Goal: Task Accomplishment & Management: Complete application form

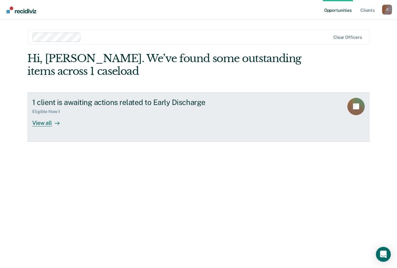
click at [52, 121] on div at bounding box center [55, 122] width 7 height 7
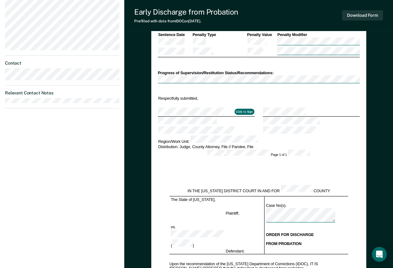
scroll to position [280, 0]
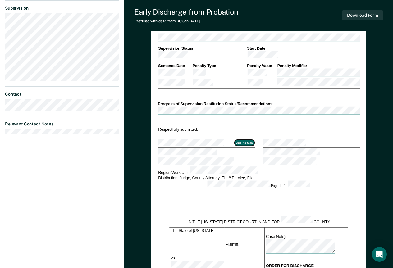
click at [239, 140] on button "Click to Sign" at bounding box center [244, 143] width 20 height 6
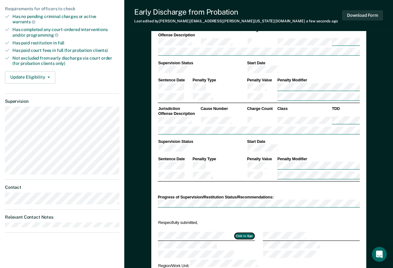
scroll to position [63, 0]
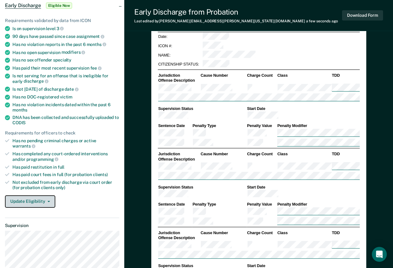
click at [37, 195] on button "Update Eligibility" at bounding box center [30, 201] width 50 height 12
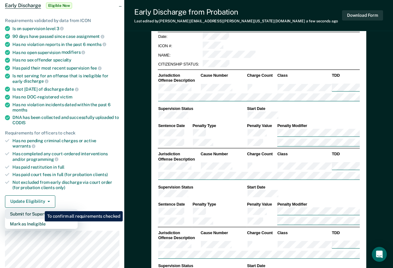
click at [40, 209] on button "Submit for Supervisor Approval" at bounding box center [41, 214] width 73 height 10
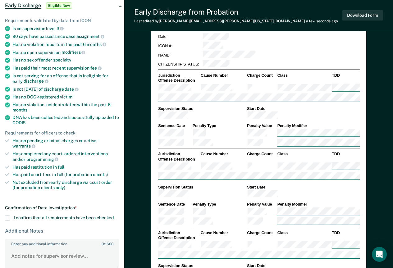
click at [10, 215] on span at bounding box center [7, 217] width 5 height 5
click at [115, 215] on input "I confirm that all requirements have been checked." at bounding box center [115, 215] width 0 height 0
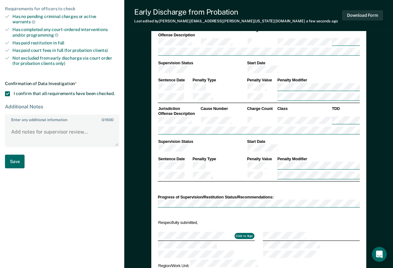
scroll to position [218, 0]
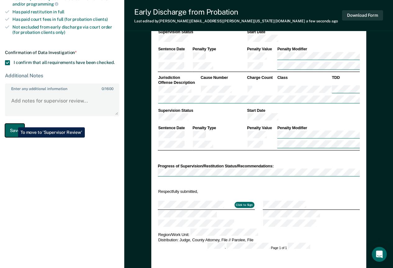
click at [13, 124] on button "Save" at bounding box center [15, 131] width 20 height 14
type textarea "x"
